Goal: Use online tool/utility: Utilize a website feature to perform a specific function

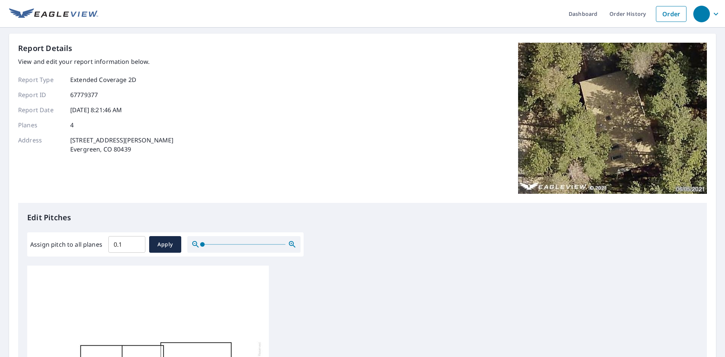
click at [136, 241] on input "0.1" at bounding box center [126, 244] width 37 height 21
click at [136, 241] on input "0.2" at bounding box center [126, 244] width 37 height 21
click at [136, 241] on input "0.3" at bounding box center [126, 244] width 37 height 21
click at [136, 241] on input "0.4" at bounding box center [126, 244] width 37 height 21
click at [136, 241] on input "0.5" at bounding box center [126, 244] width 37 height 21
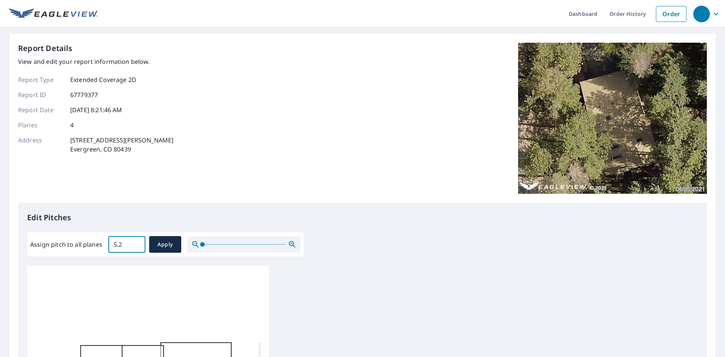
click at [136, 242] on input "5.2" at bounding box center [126, 244] width 37 height 21
click at [137, 247] on input "5.1" at bounding box center [126, 244] width 37 height 21
type input "5"
click at [137, 247] on input "5" at bounding box center [126, 244] width 37 height 21
click at [159, 244] on span "Apply" at bounding box center [165, 244] width 20 height 9
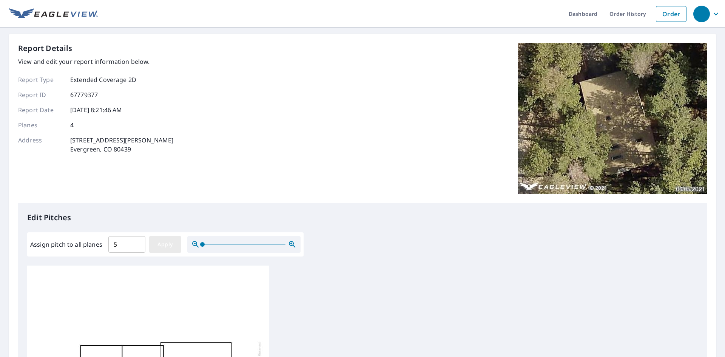
type input "5"
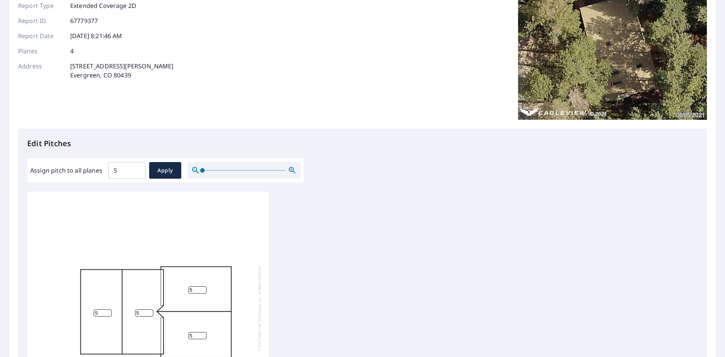
scroll to position [189, 0]
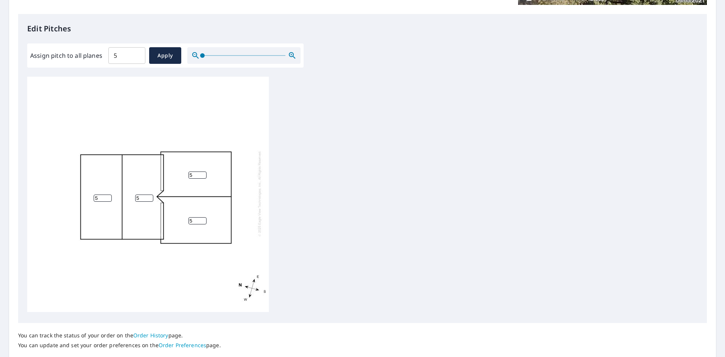
drag, startPoint x: 138, startPoint y: 233, endPoint x: 195, endPoint y: 244, distance: 58.2
click at [197, 249] on div "5 5 5 5" at bounding box center [148, 193] width 242 height 237
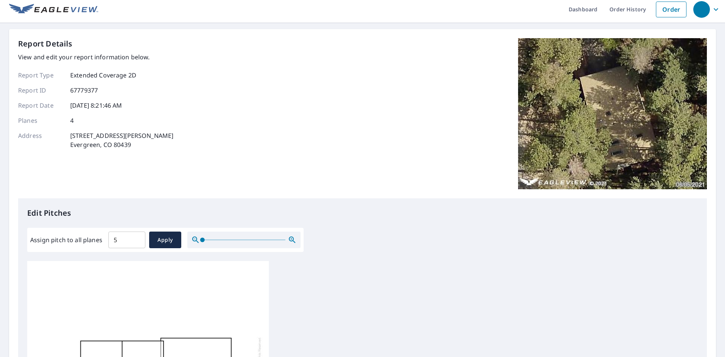
scroll to position [0, 0]
